Goal: Find specific page/section: Find specific page/section

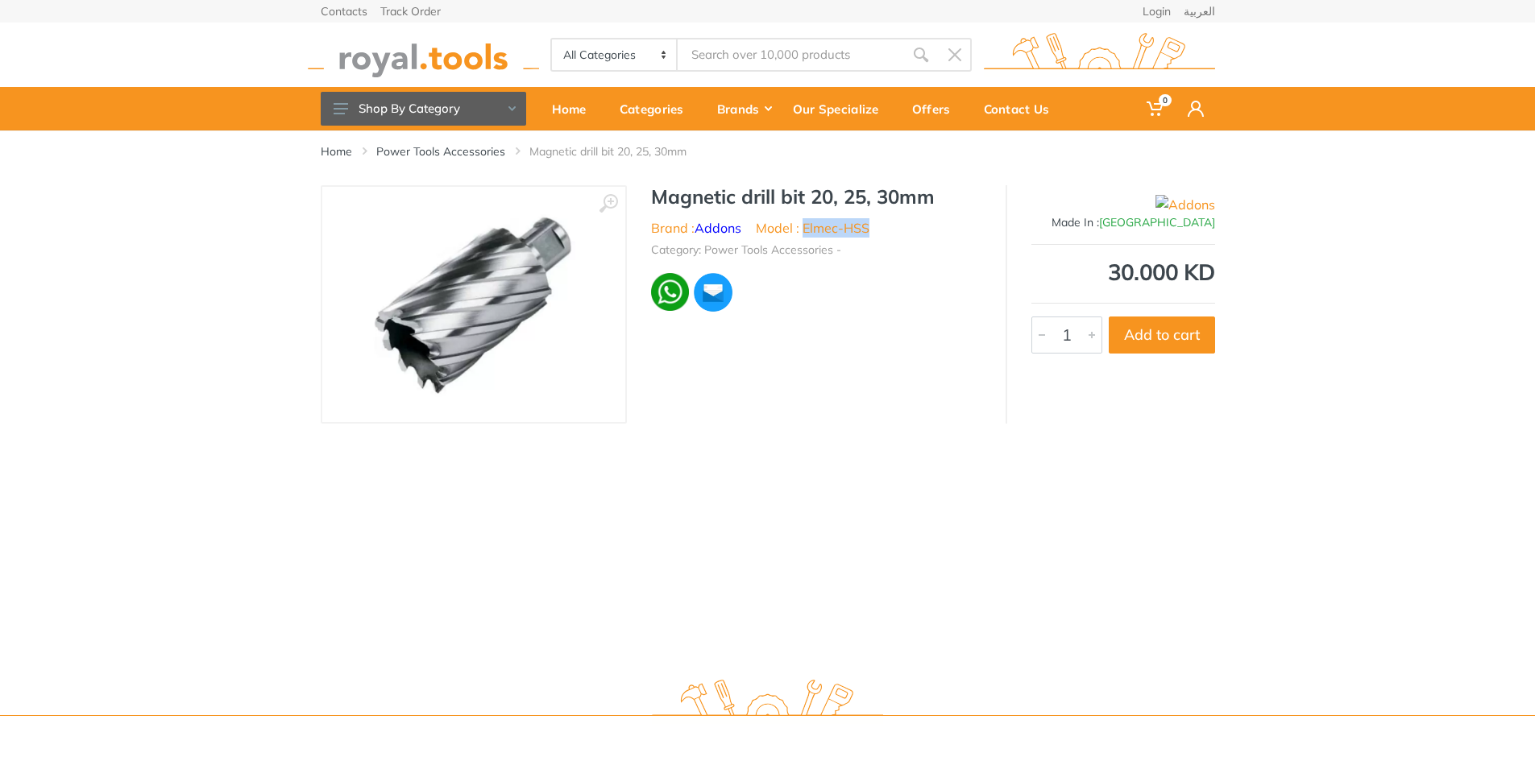
drag, startPoint x: 880, startPoint y: 226, endPoint x: 806, endPoint y: 222, distance: 74.2
click at [806, 222] on ul "Brand : Addons Model : Elmec-HSS" at bounding box center [816, 227] width 330 height 19
drag, startPoint x: 748, startPoint y: 226, endPoint x: 717, endPoint y: 226, distance: 31.4
click at [699, 220] on ul "Brand : Addons Model : Elmec-HSS" at bounding box center [816, 227] width 330 height 19
drag, startPoint x: 720, startPoint y: 226, endPoint x: 723, endPoint y: 234, distance: 8.4
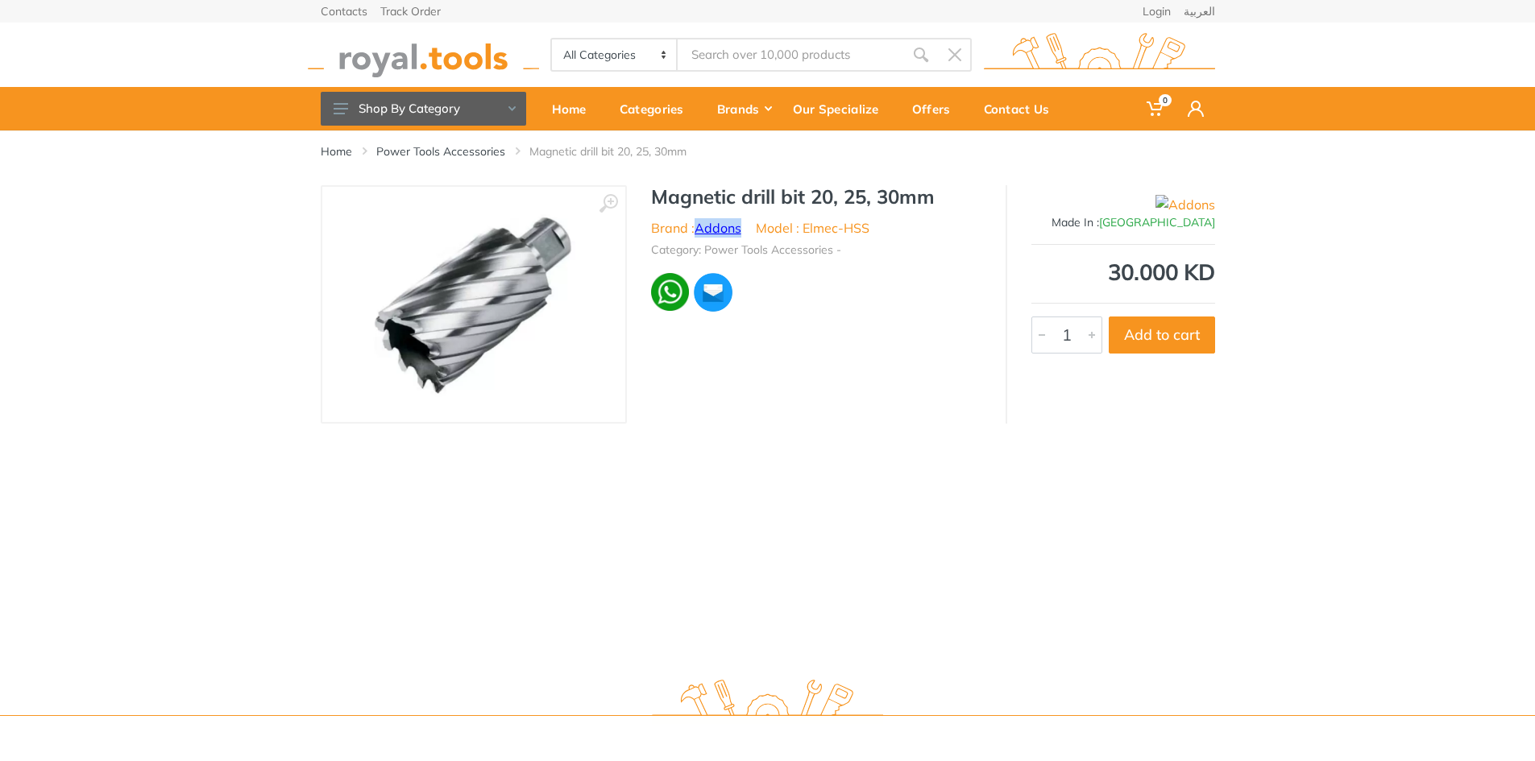
click at [719, 226] on link "Addons" at bounding box center [717, 228] width 47 height 16
